Goal: Communication & Community: Ask a question

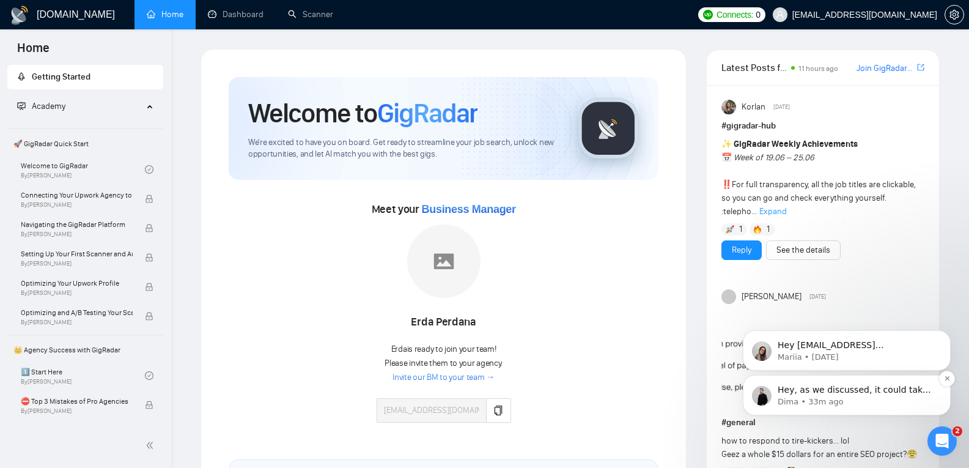
click at [826, 400] on p "Dima • 33m ago" at bounding box center [857, 401] width 158 height 11
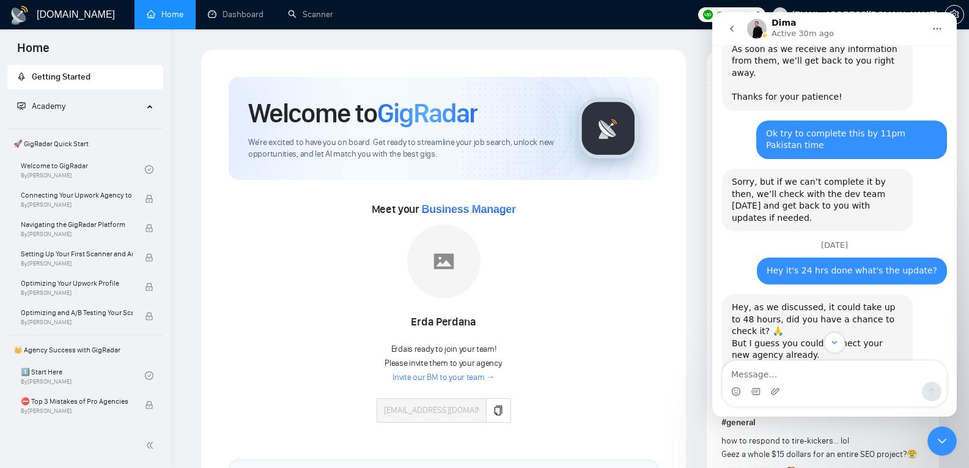
scroll to position [1052, 0]
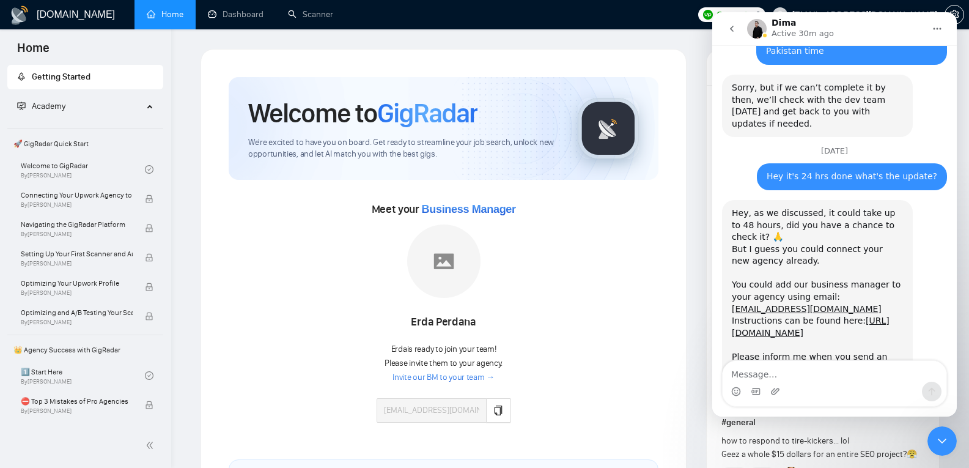
click at [810, 373] on textarea "Message…" at bounding box center [835, 371] width 224 height 21
type textarea "let me check"
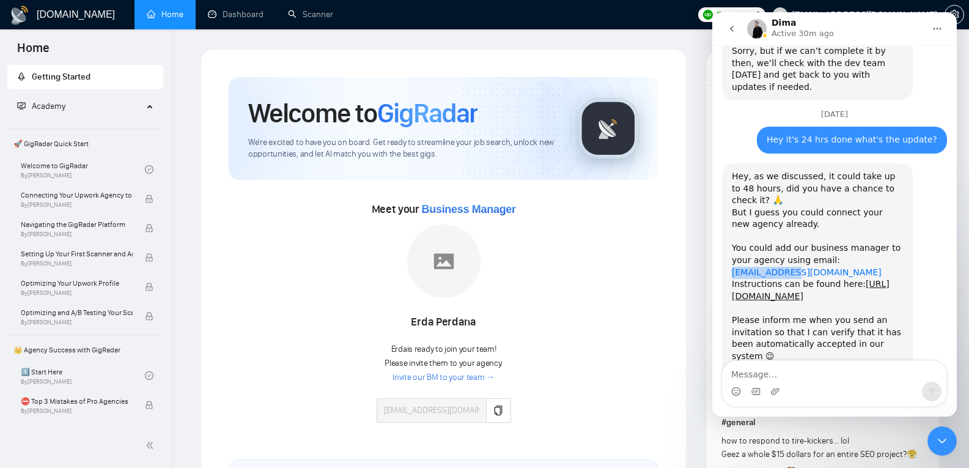
drag, startPoint x: 875, startPoint y: 189, endPoint x: 809, endPoint y: 192, distance: 66.1
click at [809, 192] on div "Hey, as we discussed, it could take up to 48 hours, did you have a chance to ch…" at bounding box center [817, 243] width 171 height 144
copy link "[EMAIL_ADDRESS][DOMAIN_NAME]"
click at [790, 279] on link "[URL][DOMAIN_NAME]" at bounding box center [811, 290] width 158 height 22
copy link "[EMAIL_ADDRESS][DOMAIN_NAME]"
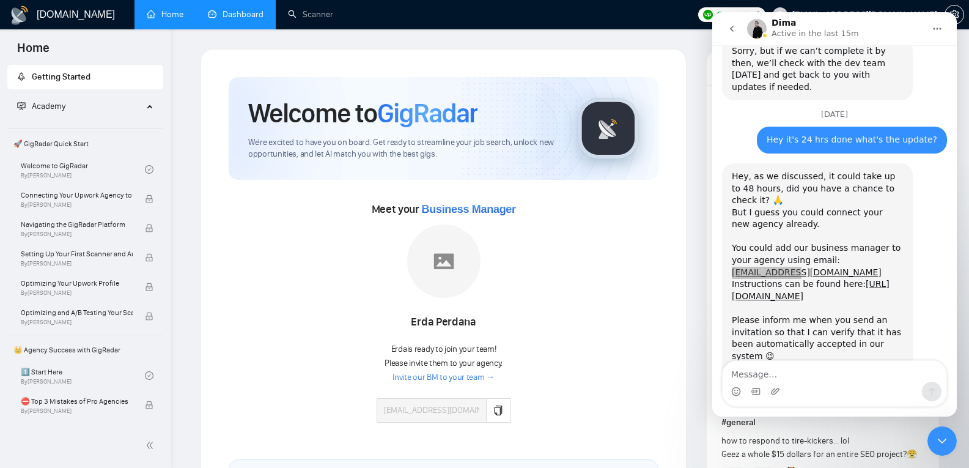
click at [238, 15] on link "Dashboard" at bounding box center [236, 14] width 56 height 10
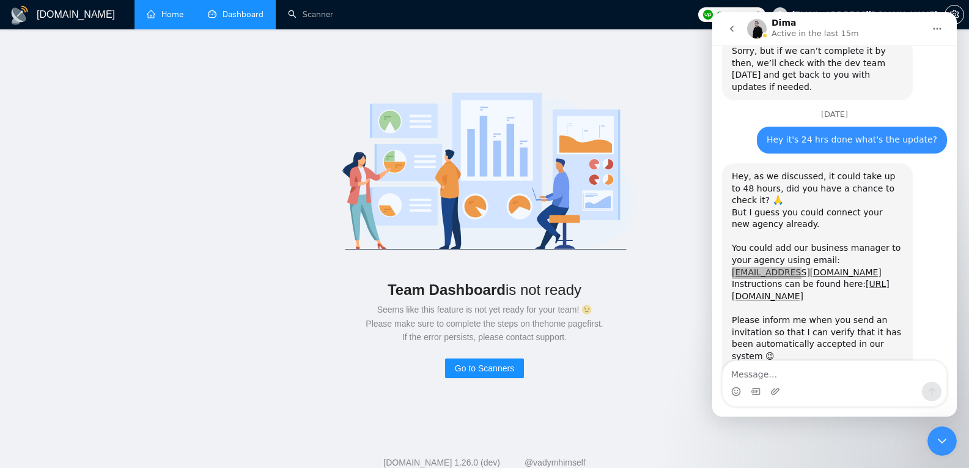
click at [170, 15] on link "Home" at bounding box center [165, 14] width 37 height 10
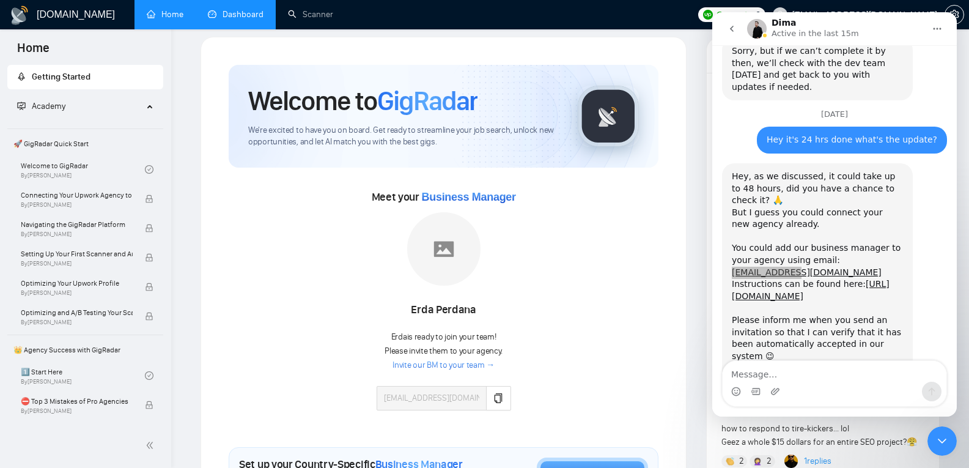
scroll to position [13, 0]
click at [493, 404] on button "button" at bounding box center [498, 397] width 24 height 24
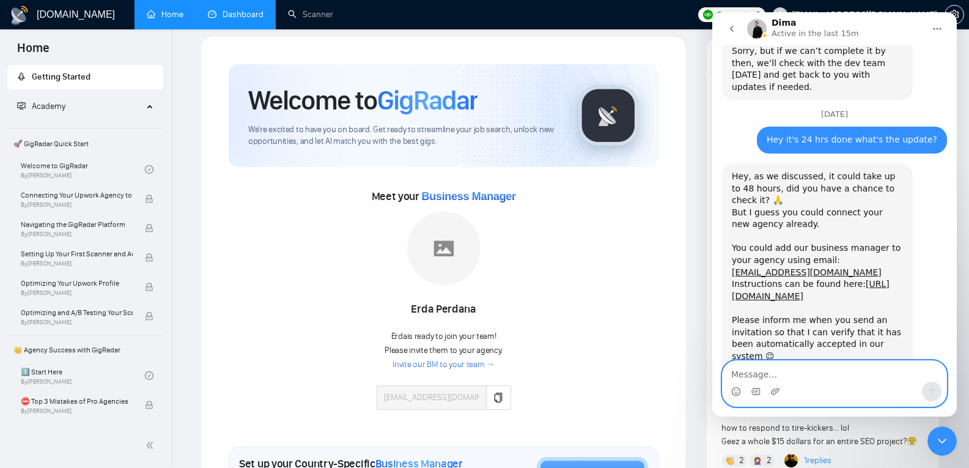
click at [776, 369] on textarea "Message…" at bounding box center [835, 371] width 224 height 21
type textarea "I need us-only bm"
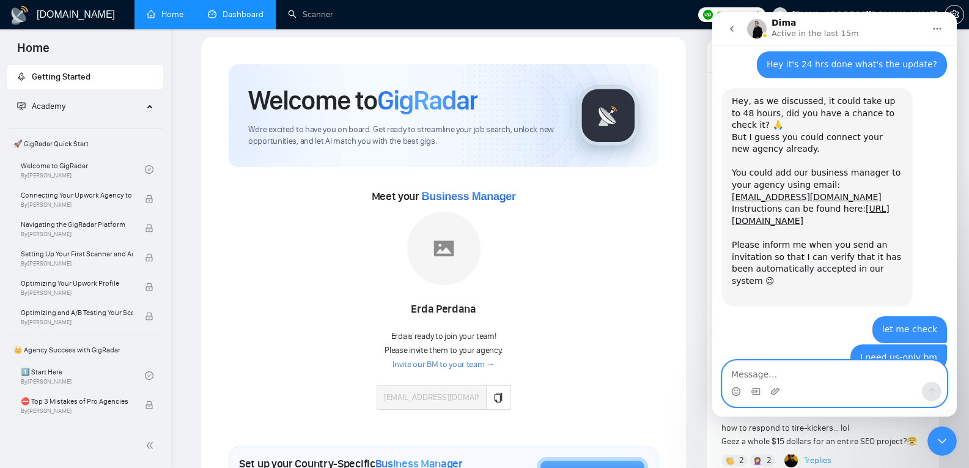
scroll to position [1177, 0]
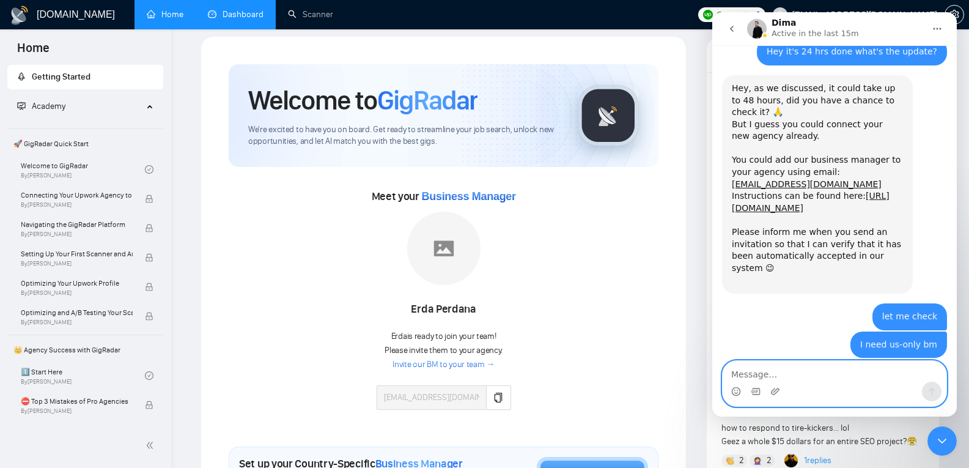
click at [844, 375] on textarea "Message…" at bounding box center [835, 371] width 224 height 21
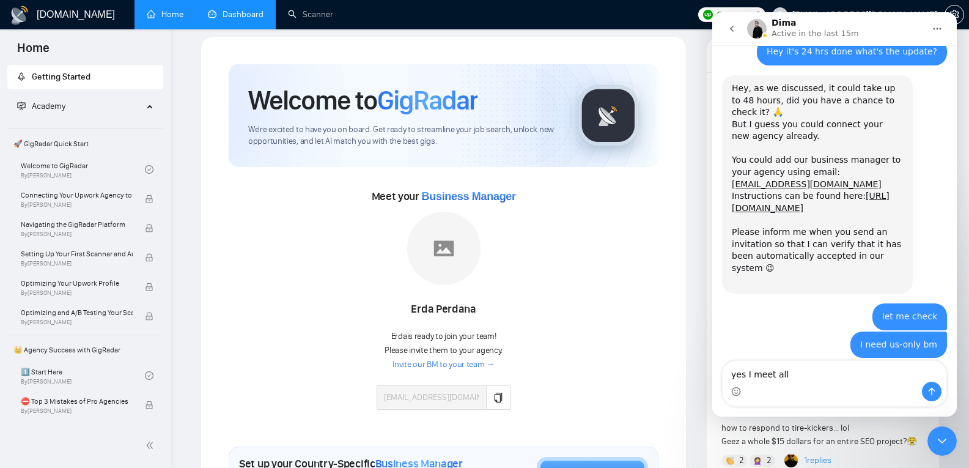
click at [860, 375] on div "You need to connect your agency first after that we'll check if you met the cri…" at bounding box center [817, 393] width 171 height 36
copy div "criteria"
click at [814, 375] on textarea "yes I meet all" at bounding box center [835, 371] width 224 height 21
paste textarea "criteria"
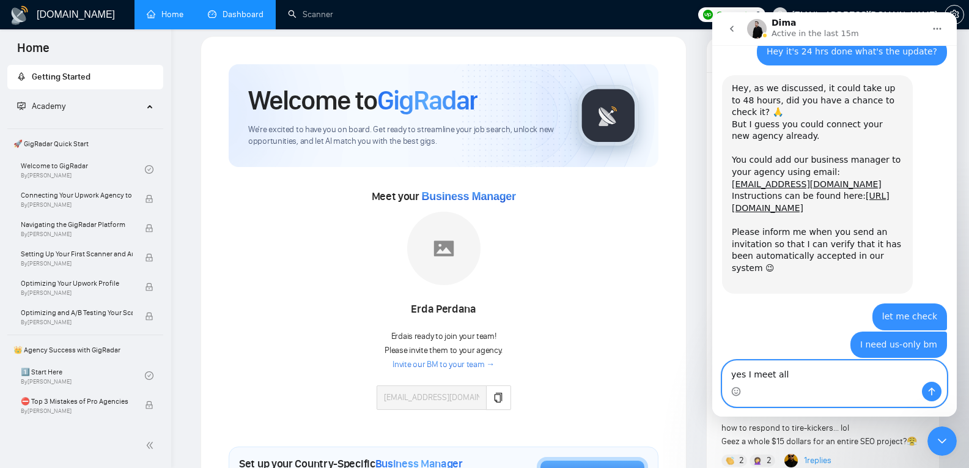
type textarea "yes I meet all criteria"
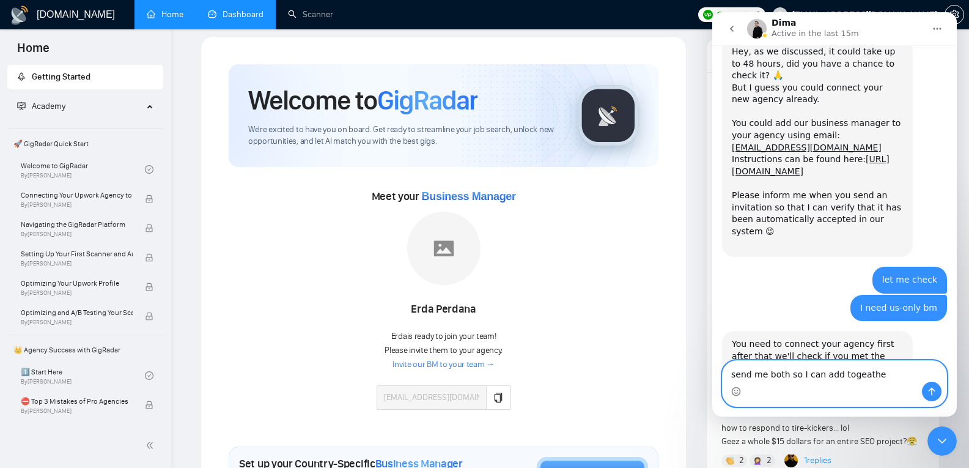
type textarea "send me both so I can add togeather"
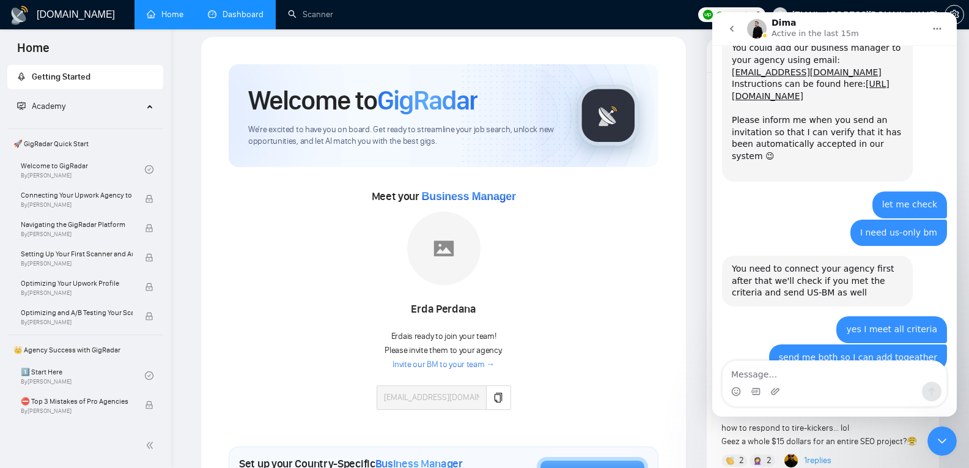
scroll to position [1301, 0]
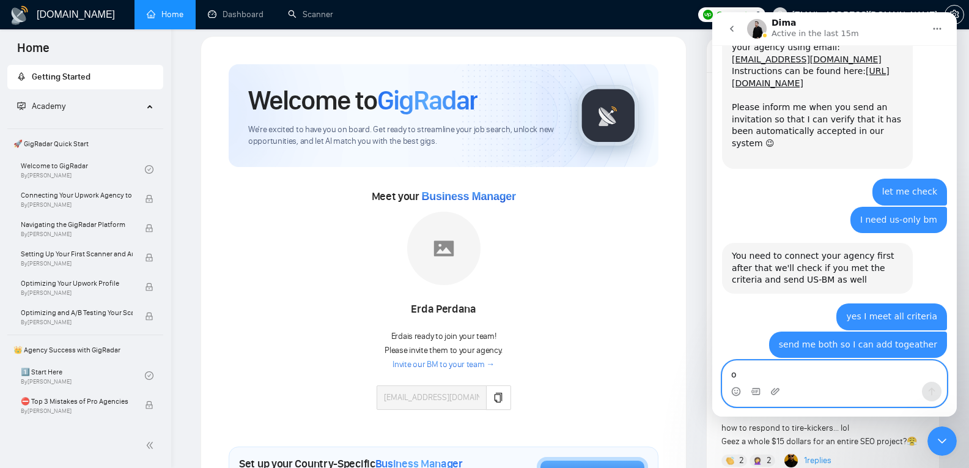
type textarea "ok"
